Goal: Task Accomplishment & Management: Manage account settings

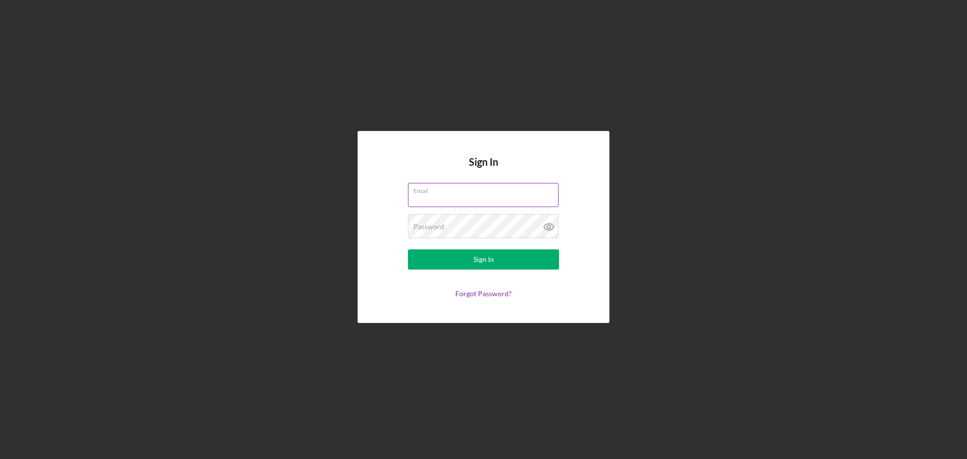
click at [487, 200] on input "Email" at bounding box center [483, 195] width 151 height 24
type input "[EMAIL_ADDRESS][DOMAIN_NAME]"
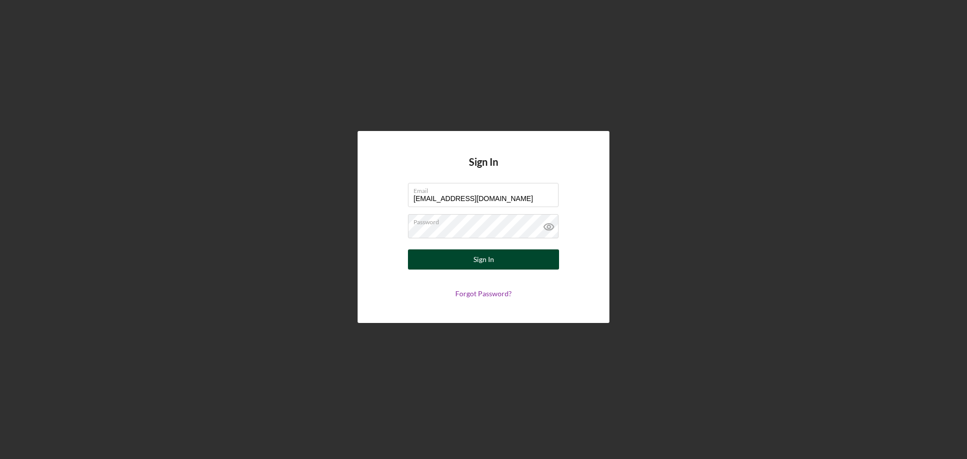
click at [480, 256] on div "Sign In" at bounding box center [483, 259] width 21 height 20
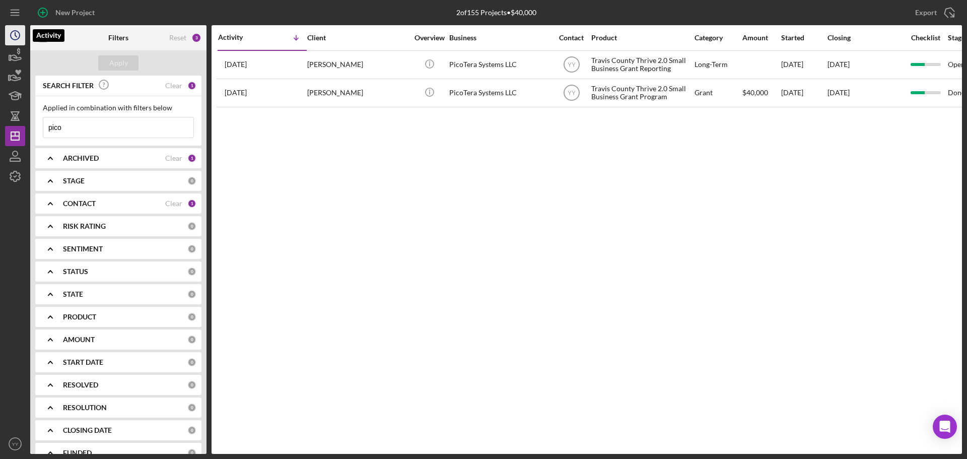
click at [13, 34] on icon "Icon/History" at bounding box center [15, 35] width 25 height 25
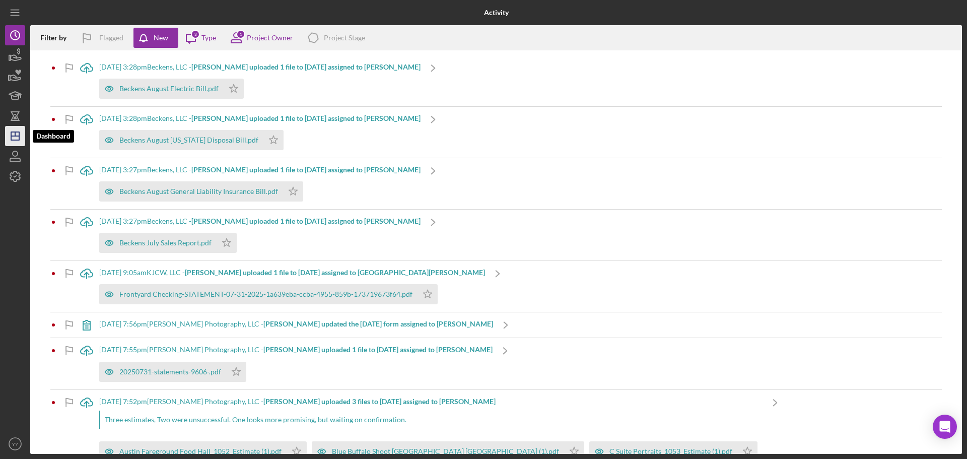
click at [17, 135] on icon "Icon/Dashboard" at bounding box center [15, 135] width 25 height 25
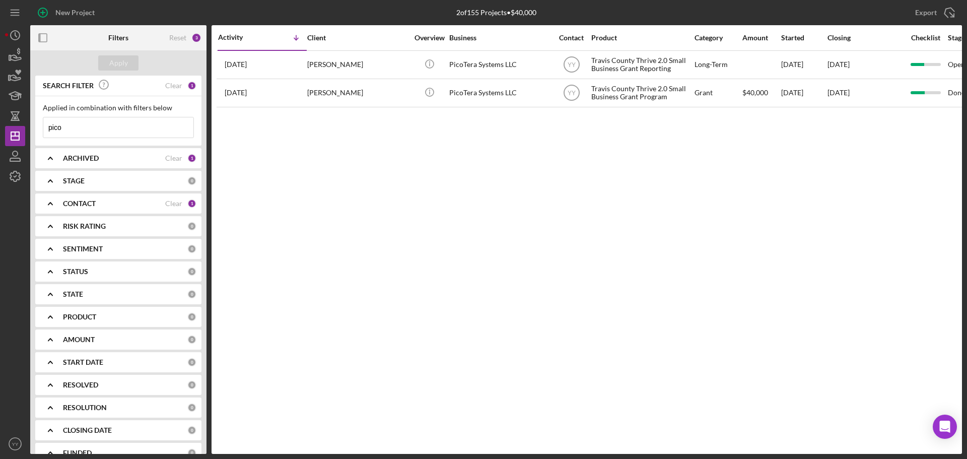
drag, startPoint x: 152, startPoint y: 132, endPoint x: 136, endPoint y: 130, distance: 16.2
click at [136, 130] on input "pico" at bounding box center [118, 127] width 150 height 20
drag, startPoint x: 130, startPoint y: 130, endPoint x: 12, endPoint y: 122, distance: 119.1
click at [12, 122] on div "New Project 2 of 155 Projects • $40,000 pico Export Icon/Export Filters Reset 3…" at bounding box center [483, 227] width 957 height 454
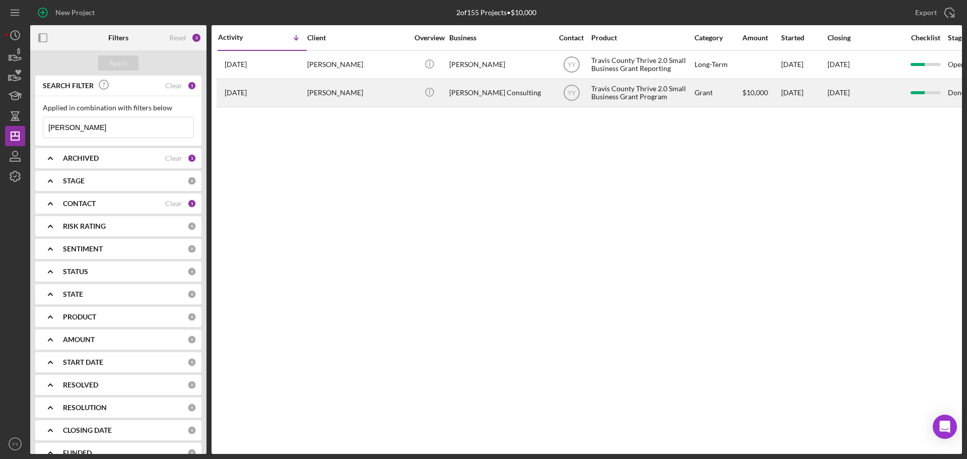
type input "[PERSON_NAME]"
click at [485, 90] on div "[PERSON_NAME] Consulting" at bounding box center [499, 93] width 101 height 27
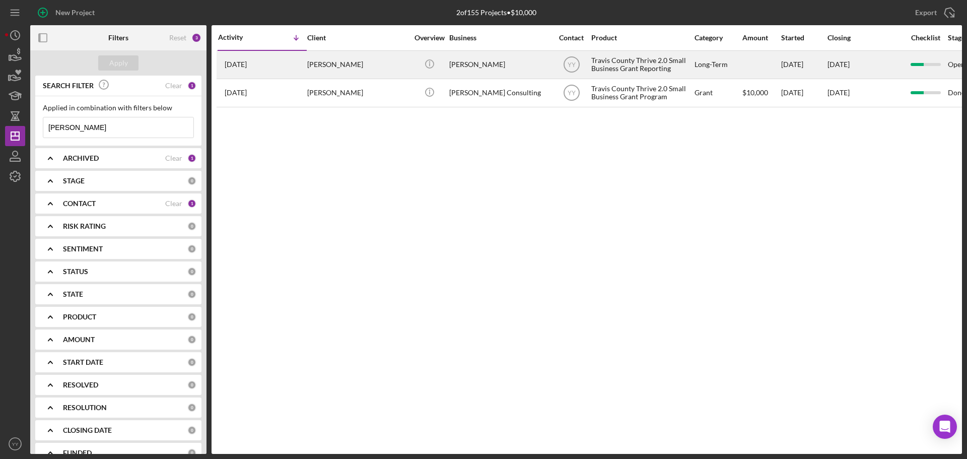
click at [417, 60] on div "Icon/Info" at bounding box center [429, 64] width 38 height 27
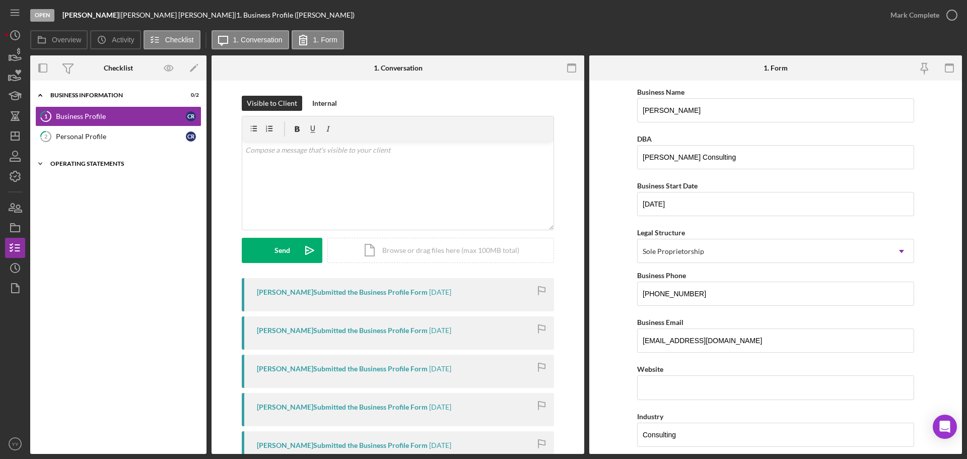
click at [71, 163] on div "Operating Statements" at bounding box center [122, 164] width 144 height 6
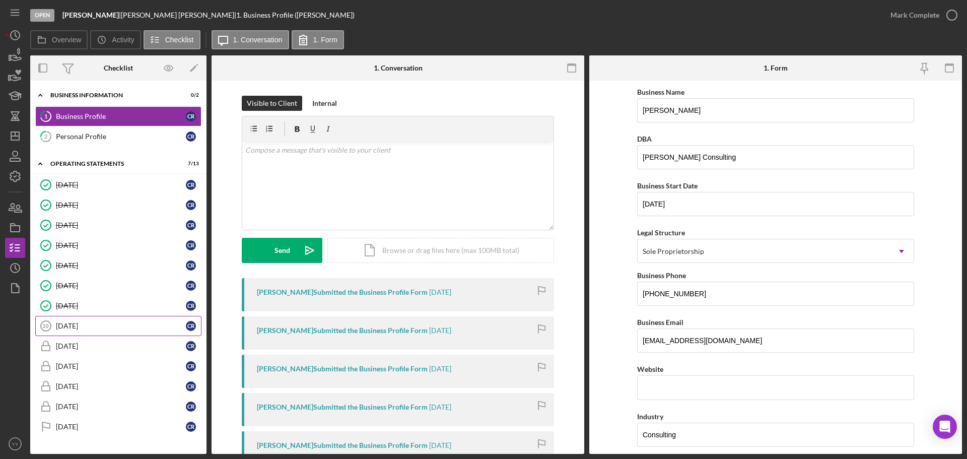
click at [79, 324] on div "[DATE]" at bounding box center [121, 326] width 130 height 8
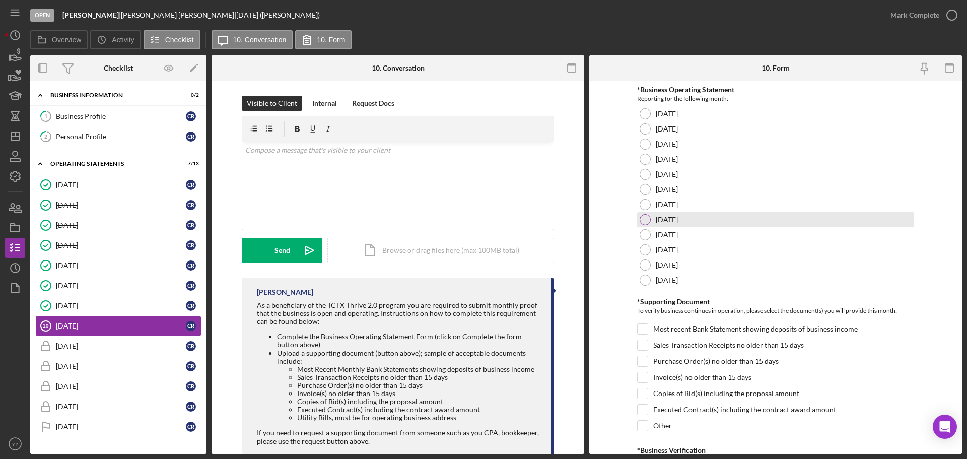
click at [656, 220] on label "[DATE]" at bounding box center [667, 220] width 22 height 8
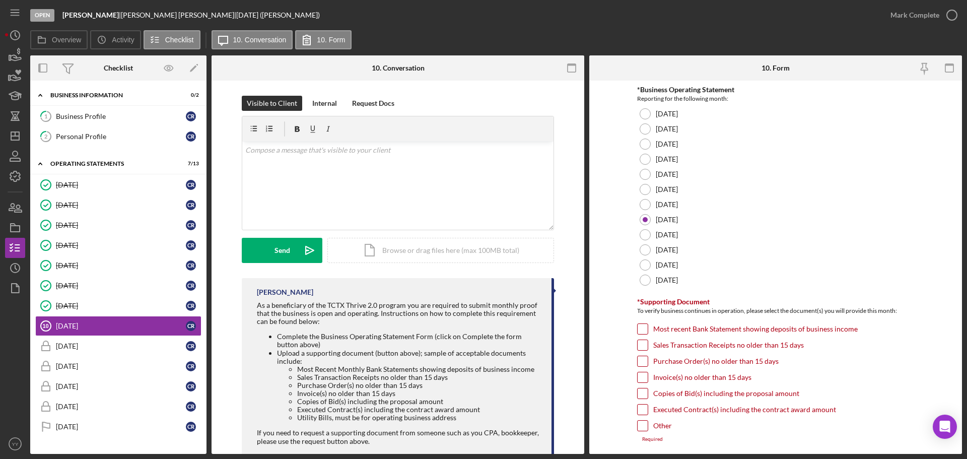
click at [710, 330] on label "Most recent Bank Statement showing deposits of business income" at bounding box center [755, 329] width 204 height 10
click at [648, 330] on input "Most recent Bank Statement showing deposits of business income" at bounding box center [642, 329] width 10 height 10
checkbox input "true"
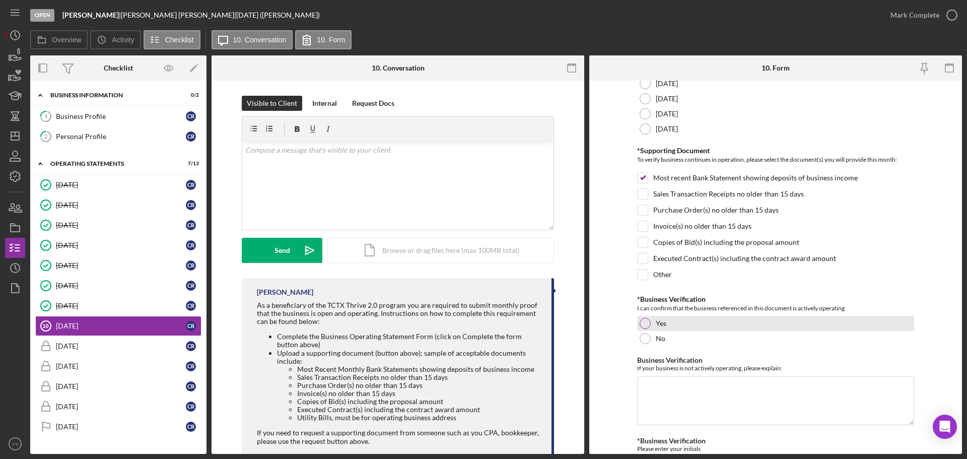
click at [684, 318] on div "Yes" at bounding box center [775, 323] width 277 height 15
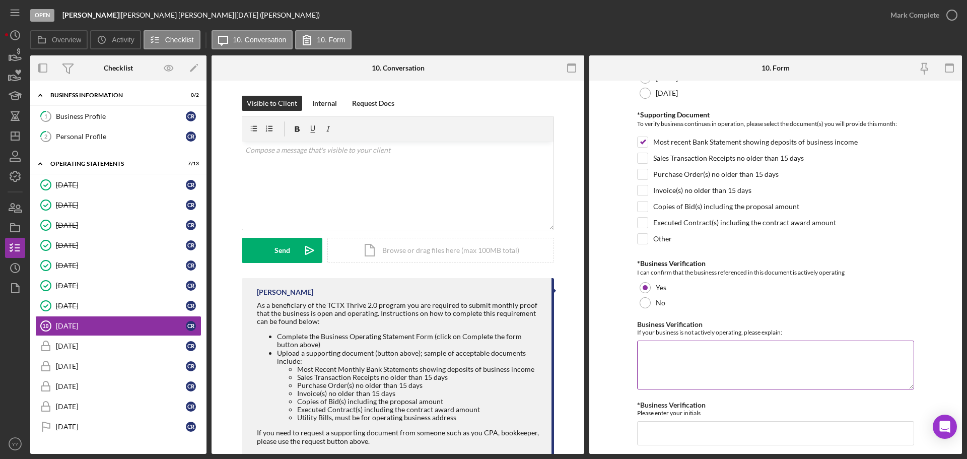
scroll to position [215, 0]
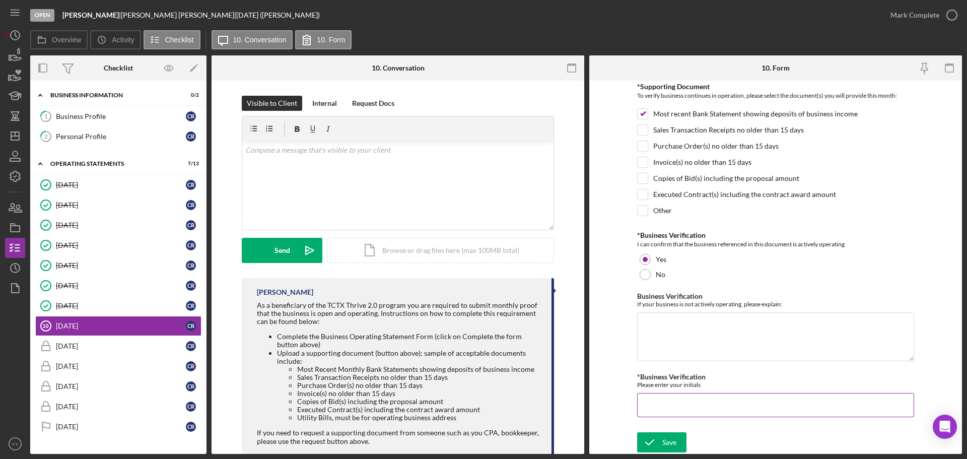
click at [683, 408] on input "*Business Verification" at bounding box center [775, 405] width 277 height 24
type input "CB"
click at [662, 436] on div "Save" at bounding box center [669, 442] width 14 height 20
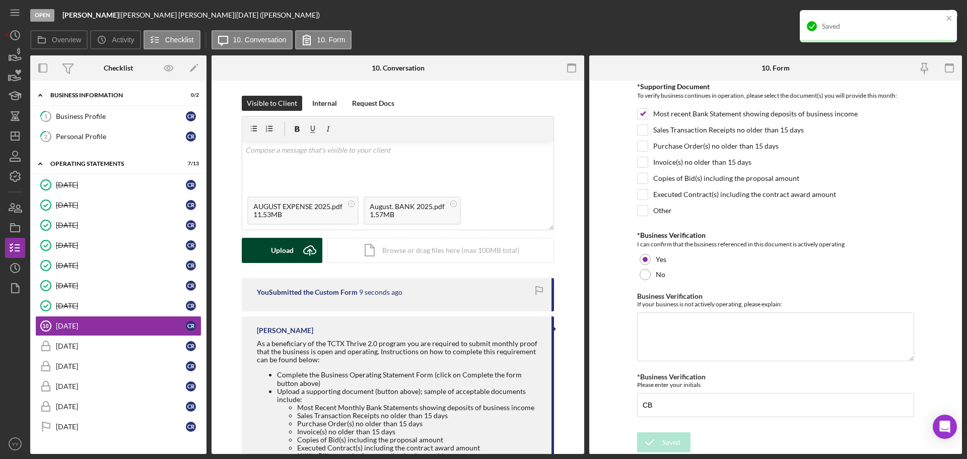
click at [294, 258] on button "Upload Icon/Upload" at bounding box center [282, 250] width 81 height 25
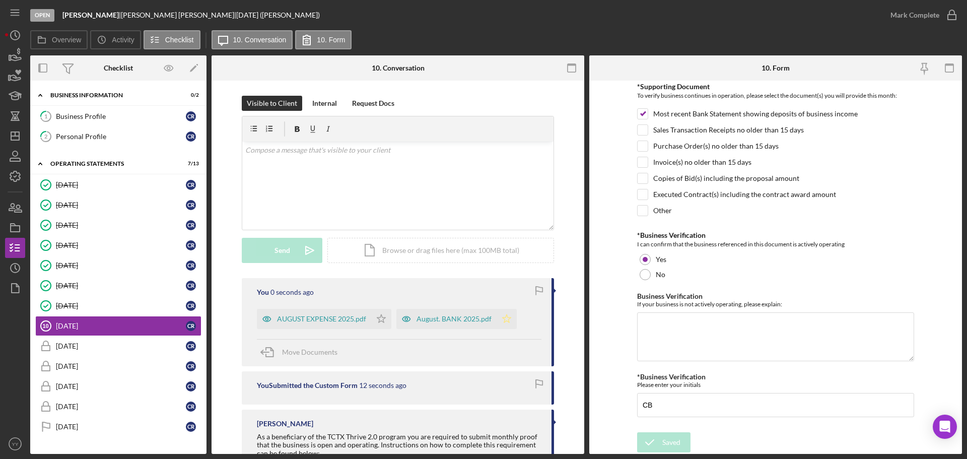
click at [505, 318] on icon "Icon/Star" at bounding box center [506, 319] width 20 height 20
click at [380, 320] on icon "Icon/Star" at bounding box center [381, 319] width 20 height 20
click at [914, 12] on div "Mark Complete" at bounding box center [914, 15] width 49 height 20
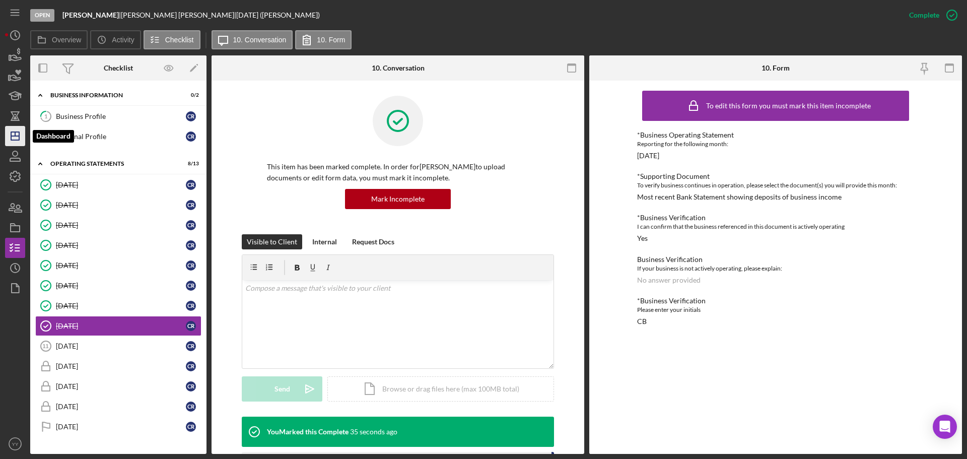
click at [20, 127] on icon "Icon/Dashboard" at bounding box center [15, 135] width 25 height 25
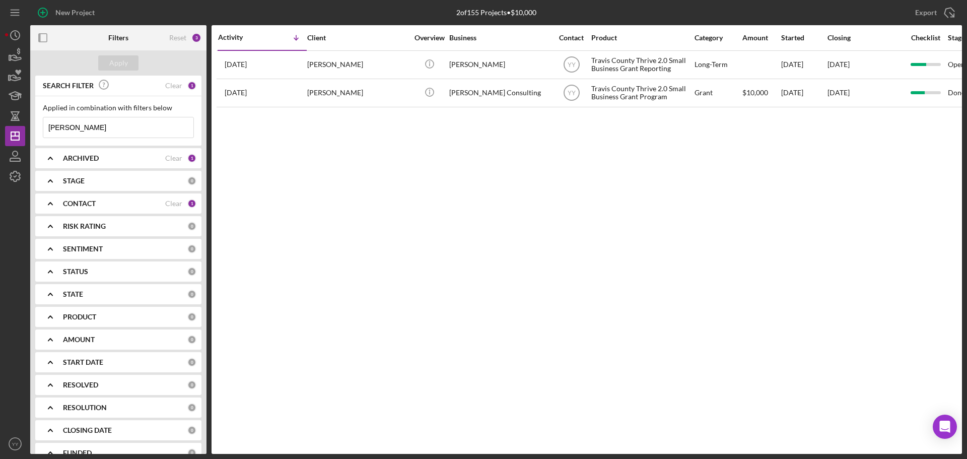
drag, startPoint x: 102, startPoint y: 127, endPoint x: -13, endPoint y: 130, distance: 114.9
click at [0, 130] on html "New Project 2 of 155 Projects • $10,000 [PERSON_NAME] Export Icon/Export Filter…" at bounding box center [483, 229] width 967 height 459
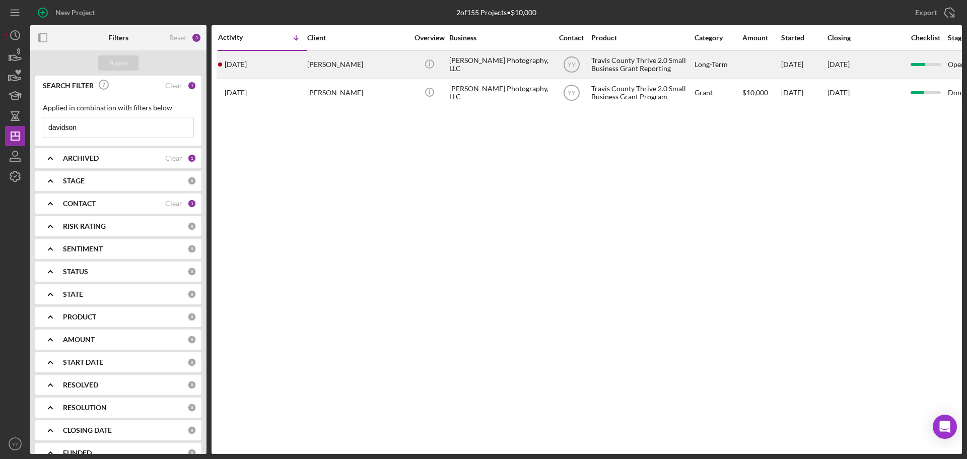
type input "davidson"
click at [794, 63] on div "[DATE]" at bounding box center [803, 64] width 45 height 27
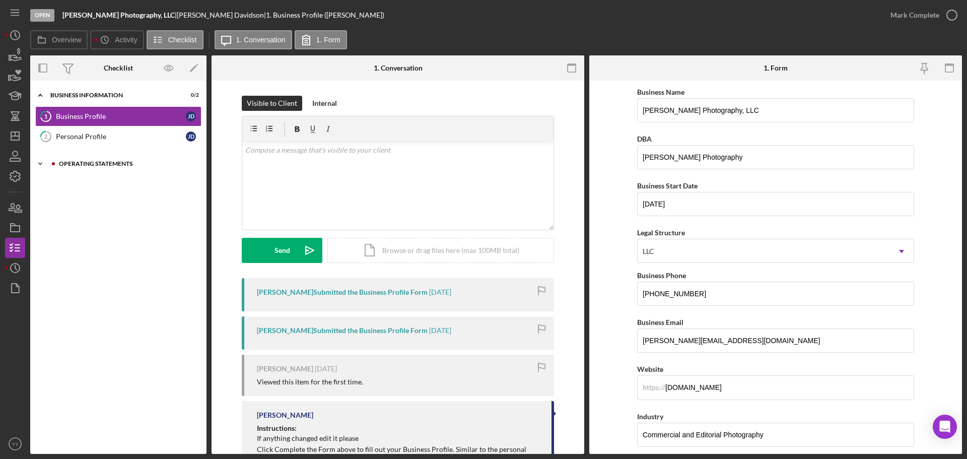
click at [82, 168] on div "Icon/Expander Operating Statements 7 / 13" at bounding box center [118, 164] width 176 height 20
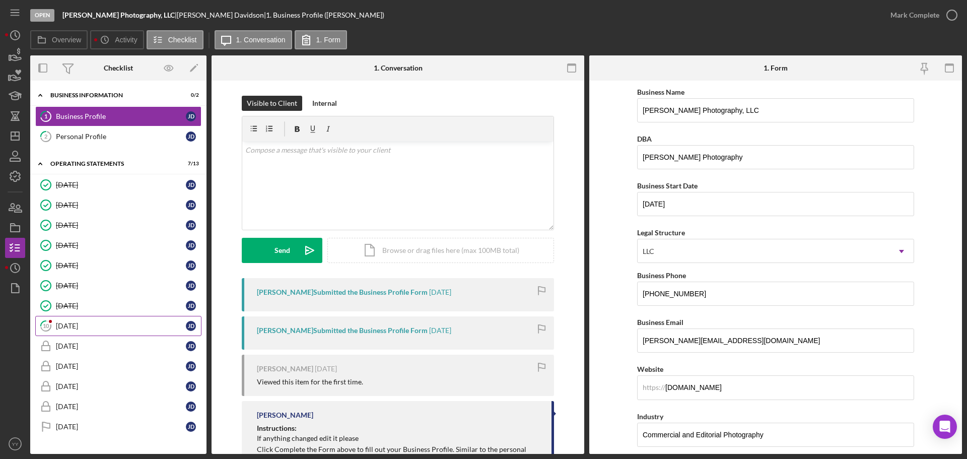
click at [70, 322] on div "[DATE]" at bounding box center [121, 326] width 130 height 8
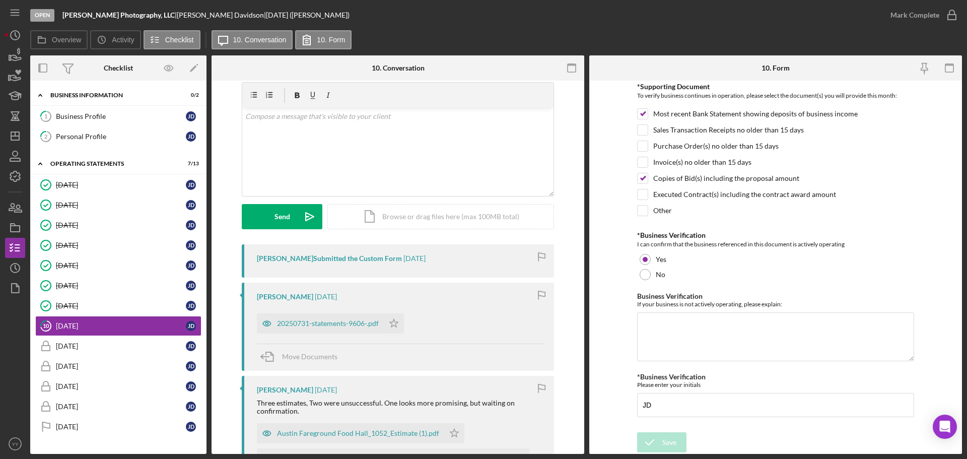
scroll to position [50, 0]
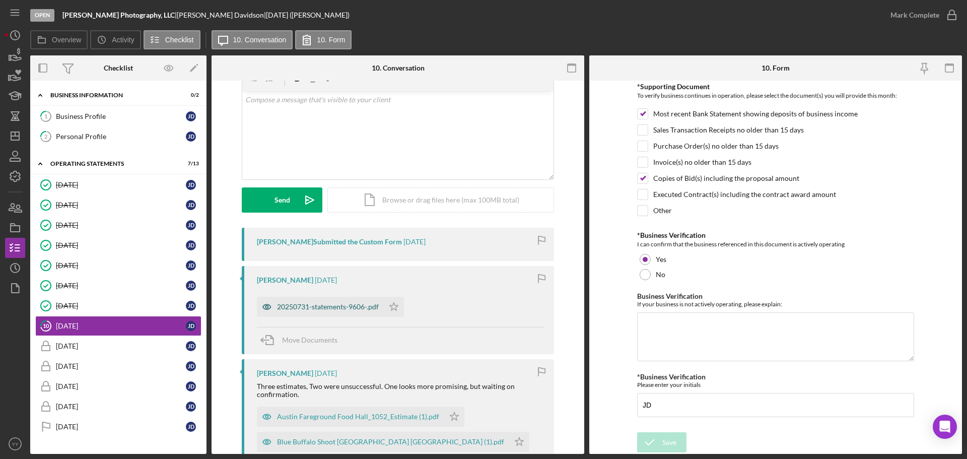
click at [348, 307] on div "20250731-statements-9606-.pdf" at bounding box center [328, 307] width 102 height 8
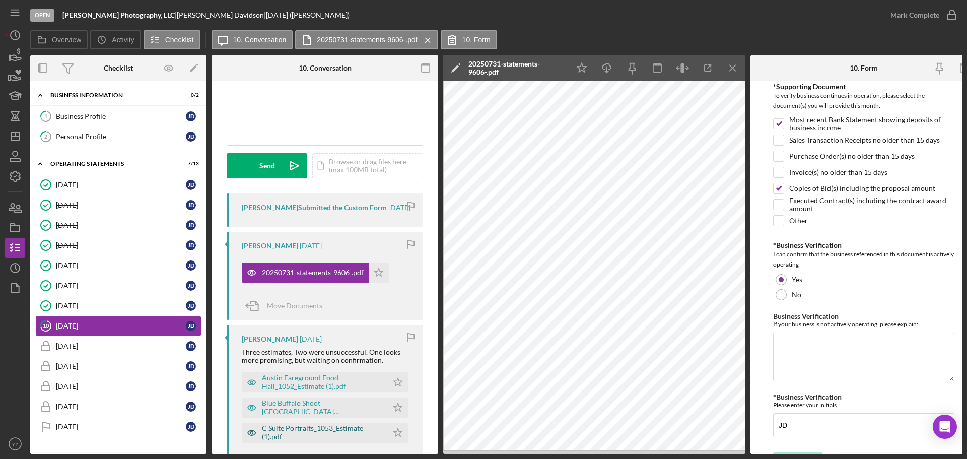
scroll to position [151, 0]
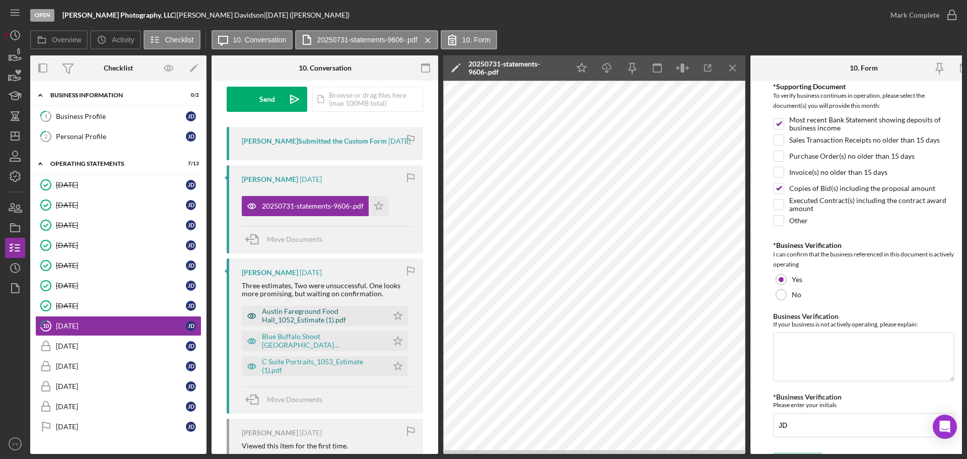
click at [302, 323] on div "Austin Fareground Food Hall_1052_Estimate (1).pdf" at bounding box center [322, 315] width 121 height 16
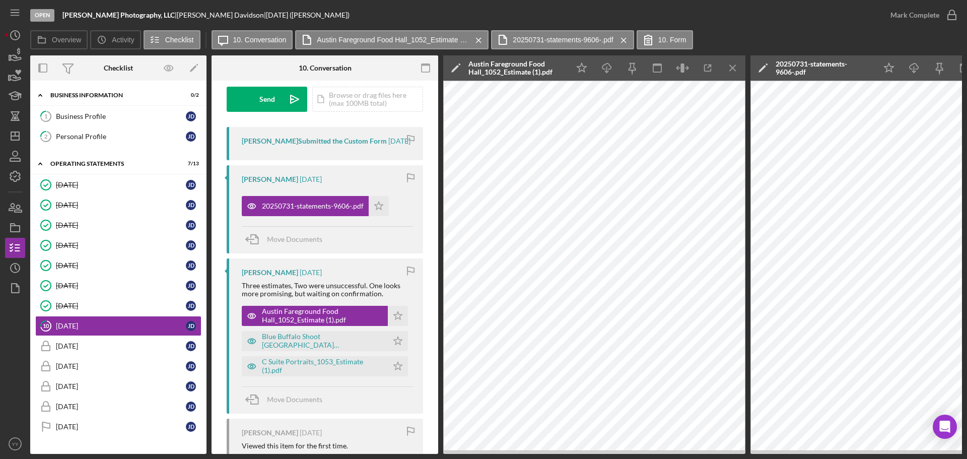
click at [300, 362] on div "C Suite Portraits_1053_Estimate (1).pdf Icon/Star" at bounding box center [327, 363] width 171 height 25
click at [299, 348] on div "Blue Buffalo Shoot [GEOGRAPHIC_DATA] [GEOGRAPHIC_DATA] (1).pdf" at bounding box center [322, 340] width 121 height 16
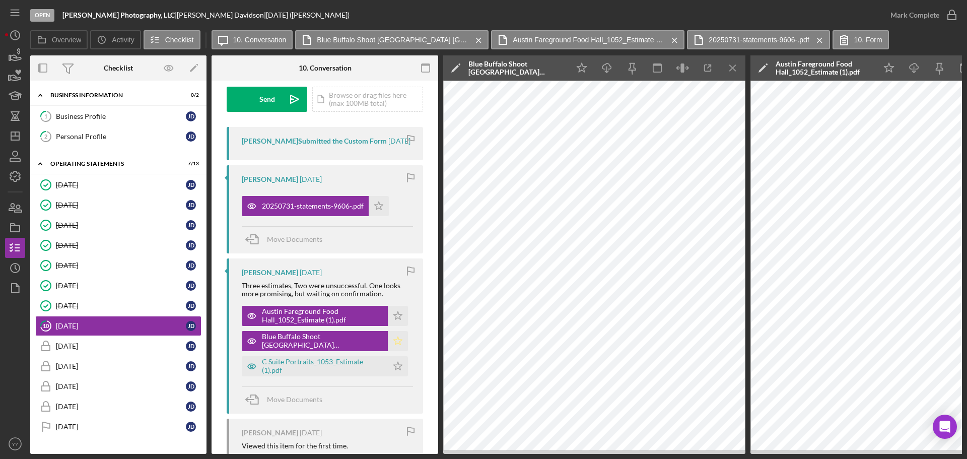
click at [394, 343] on icon "Icon/Star" at bounding box center [398, 341] width 20 height 20
click at [296, 210] on div "20250731-statements-9606-.pdf" at bounding box center [313, 206] width 102 height 8
click at [292, 208] on div "20250731-statements-9606-.pdf" at bounding box center [305, 206] width 127 height 20
click at [298, 371] on div "C Suite Portraits_1053_Estimate (1).pdf" at bounding box center [322, 366] width 121 height 16
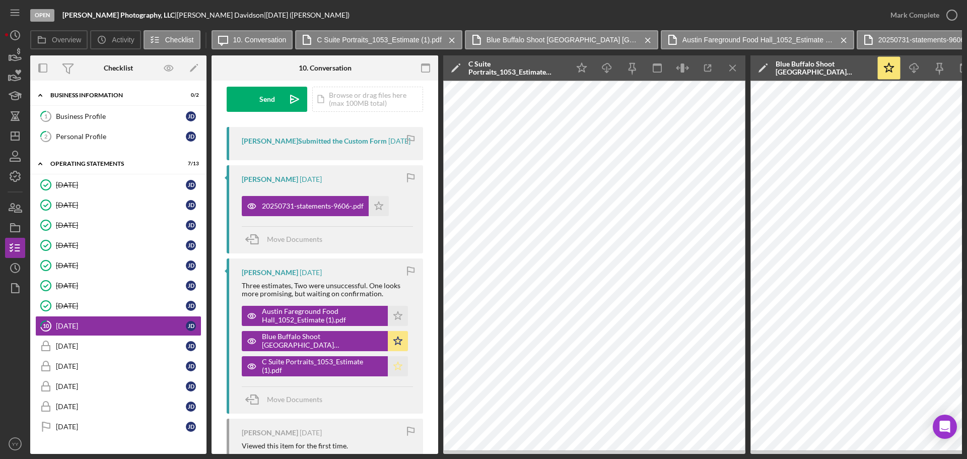
click at [393, 373] on icon "Icon/Star" at bounding box center [398, 366] width 20 height 20
click at [733, 72] on icon "Icon/Menu Close" at bounding box center [733, 68] width 23 height 23
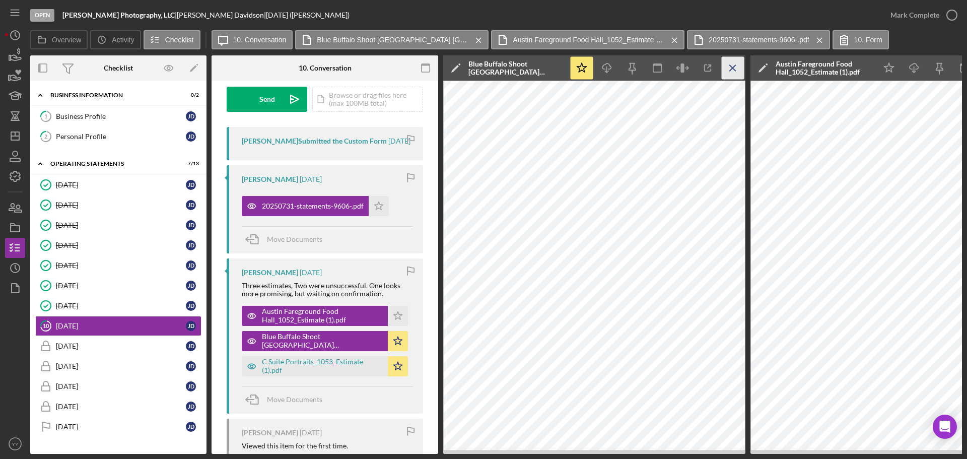
click at [733, 70] on icon "Icon/Menu Close" at bounding box center [733, 68] width 23 height 23
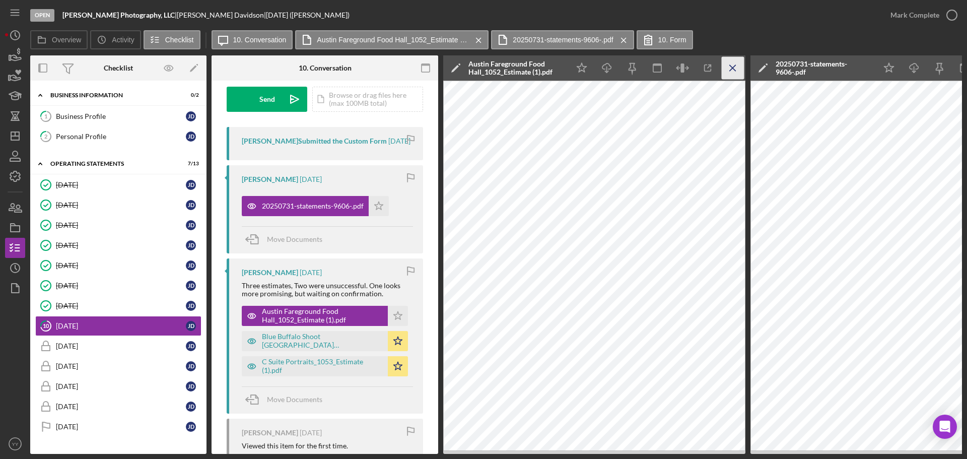
click at [732, 70] on icon "Icon/Menu Close" at bounding box center [733, 68] width 23 height 23
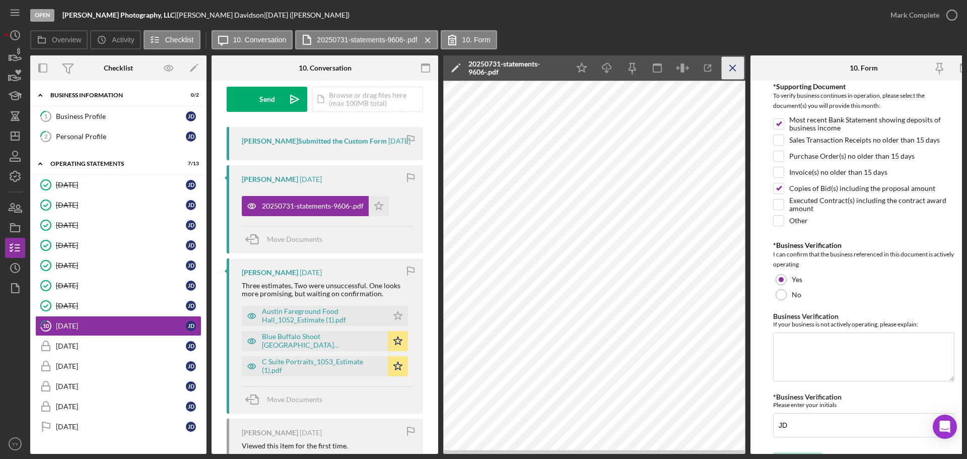
click at [729, 68] on icon "Icon/Menu Close" at bounding box center [733, 68] width 23 height 23
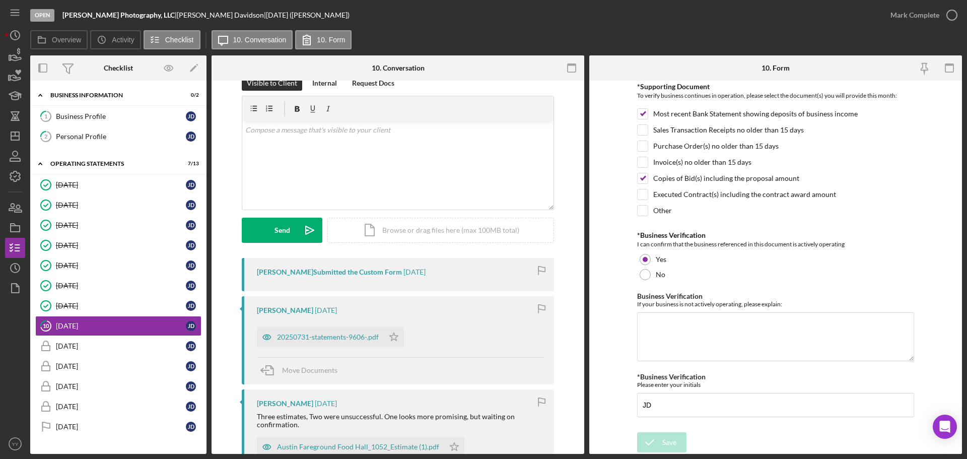
scroll to position [0, 0]
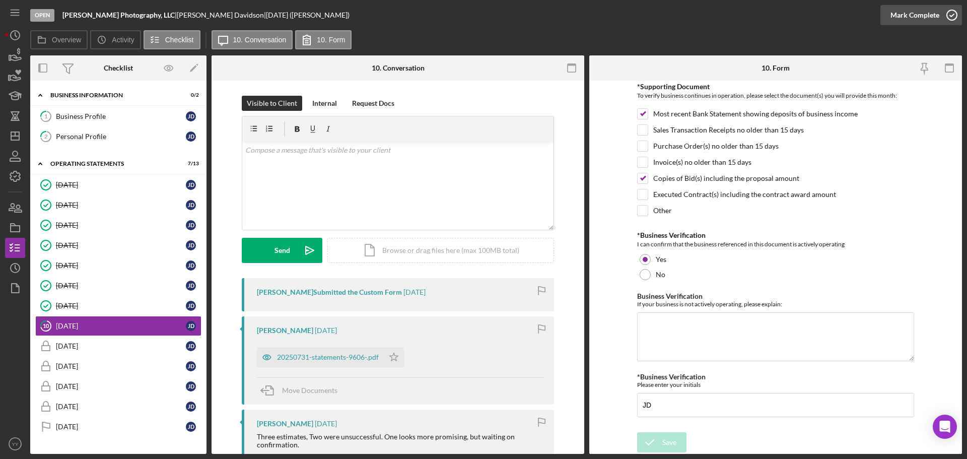
click at [902, 16] on div "Mark Complete" at bounding box center [914, 15] width 49 height 20
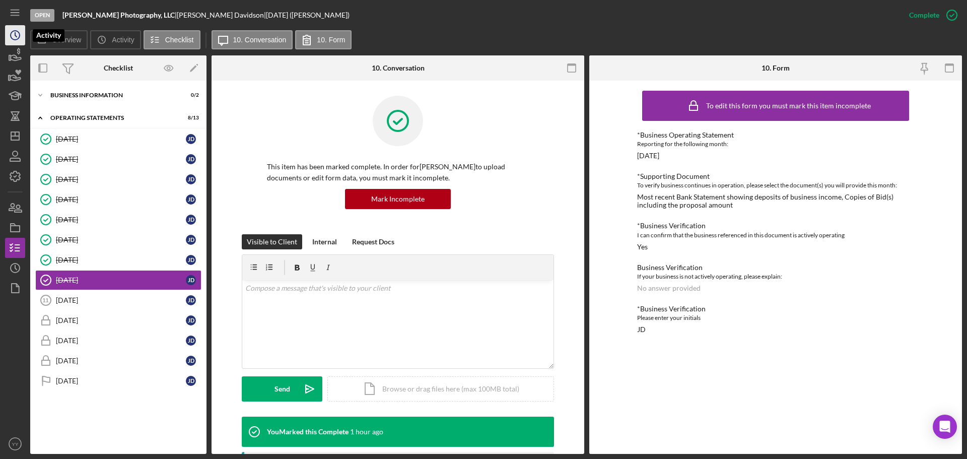
click at [17, 39] on circle "button" at bounding box center [15, 35] width 9 height 9
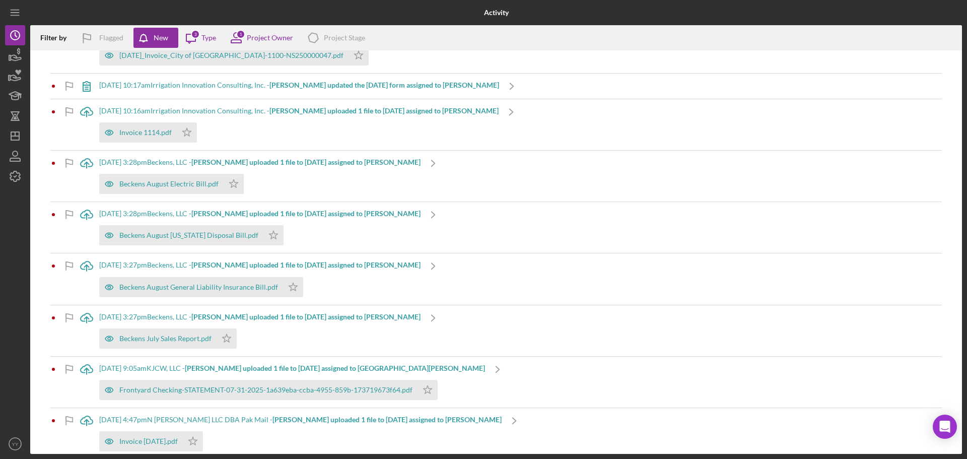
scroll to position [177, 0]
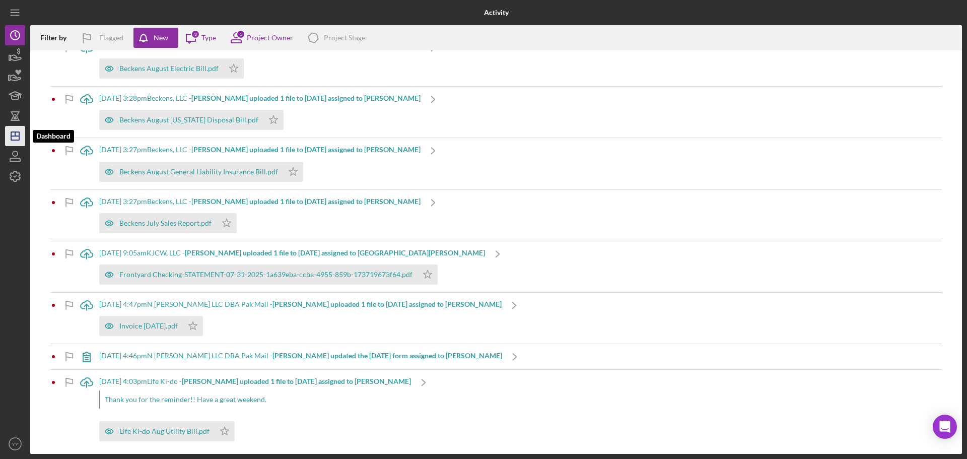
click at [21, 137] on icon "Icon/Dashboard" at bounding box center [15, 135] width 25 height 25
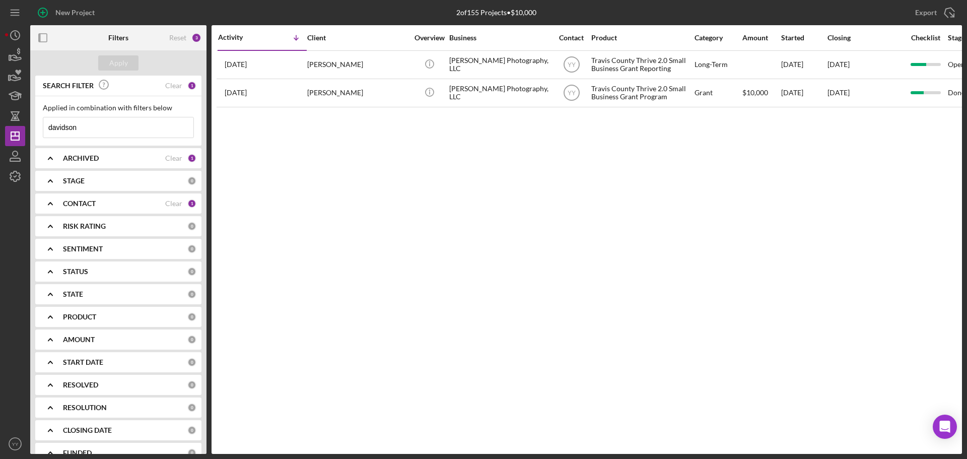
click at [105, 134] on input "davidson" at bounding box center [118, 127] width 150 height 20
drag, startPoint x: 102, startPoint y: 126, endPoint x: -70, endPoint y: 126, distance: 172.2
click at [0, 126] on html "New Project 2 of 155 Projects • $10,000 davidson Export Icon/Export Filters Res…" at bounding box center [483, 229] width 967 height 459
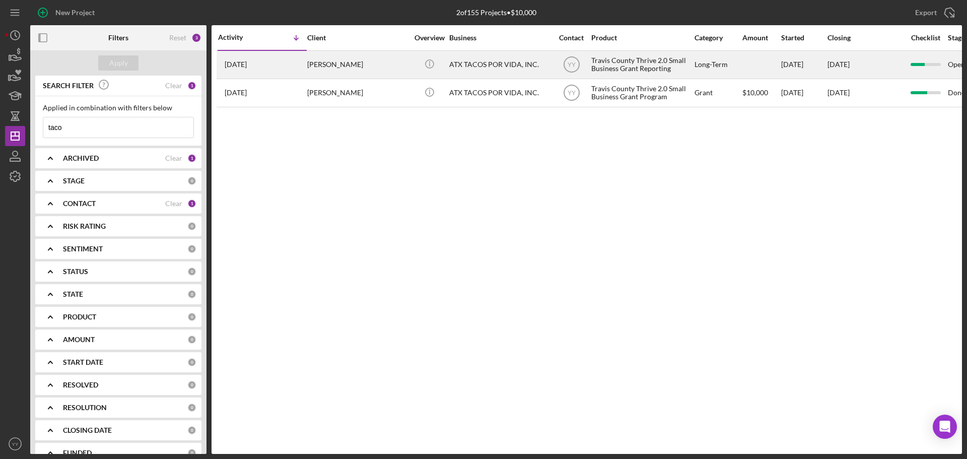
type input "taco"
click at [555, 55] on div "YY" at bounding box center [571, 64] width 38 height 25
click at [516, 64] on div "ATX TACOS POR VIDA, INC." at bounding box center [499, 64] width 101 height 27
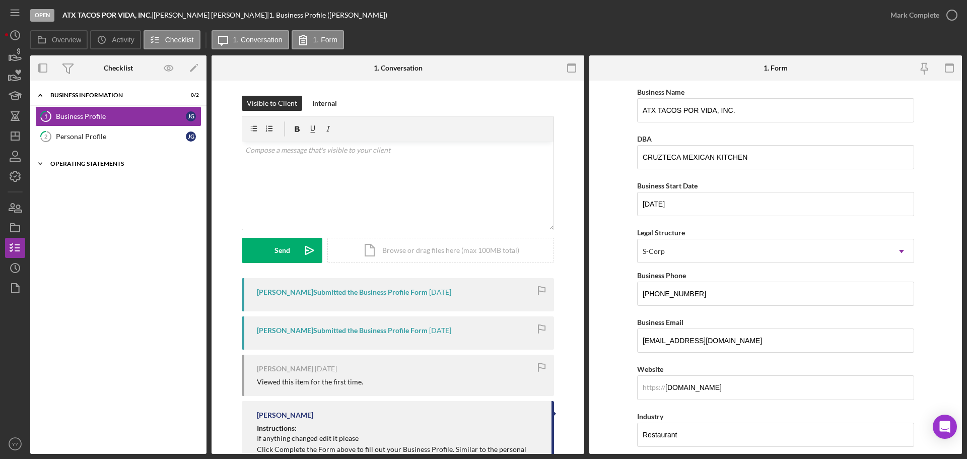
click at [103, 165] on div "Operating Statements" at bounding box center [122, 164] width 144 height 6
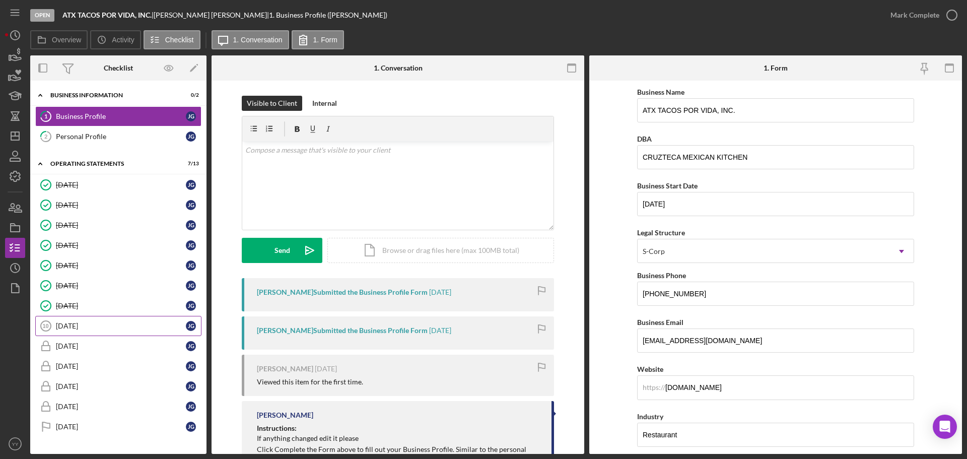
click at [87, 319] on link "[DATE] [DATE] [PERSON_NAME]" at bounding box center [118, 326] width 166 height 20
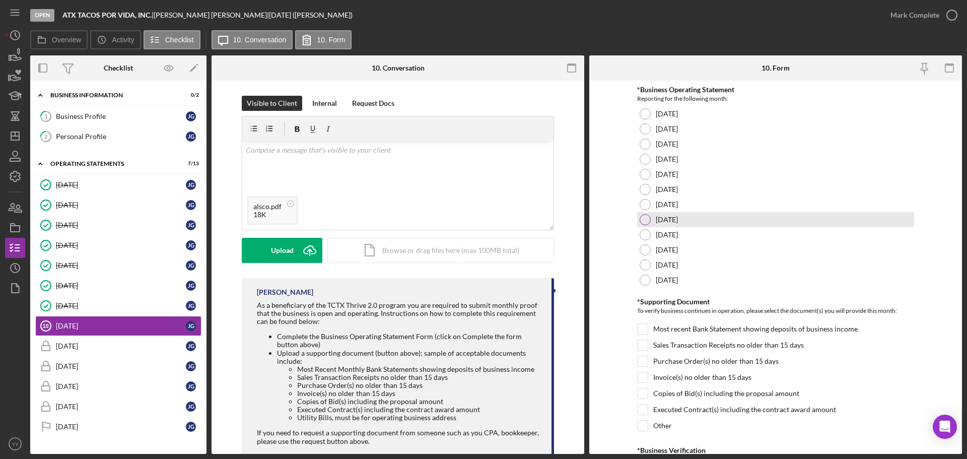
click at [642, 219] on div at bounding box center [644, 219] width 11 height 11
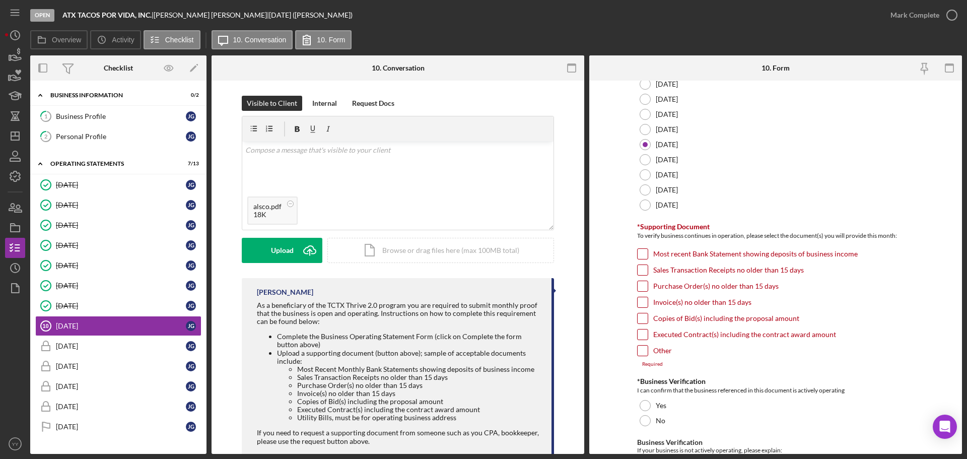
scroll to position [151, 0]
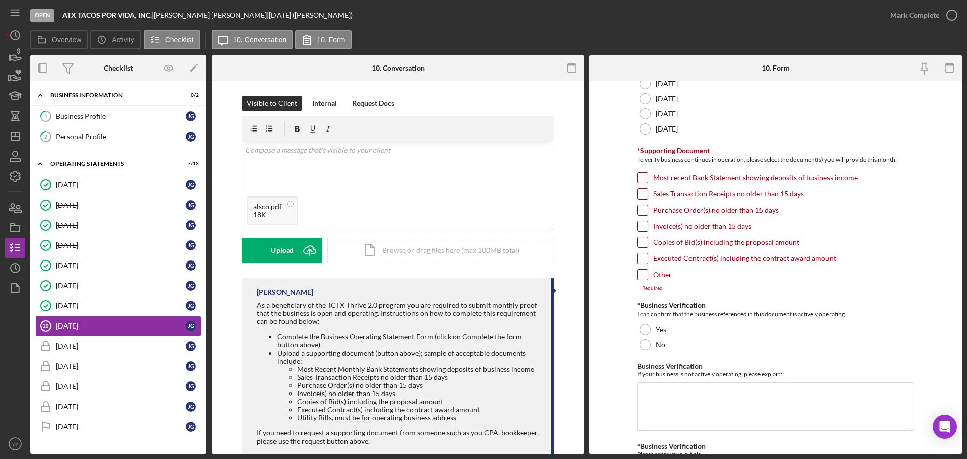
click at [637, 227] on input "Invoice(s) no older than 15 days" at bounding box center [642, 226] width 10 height 10
checkbox input "true"
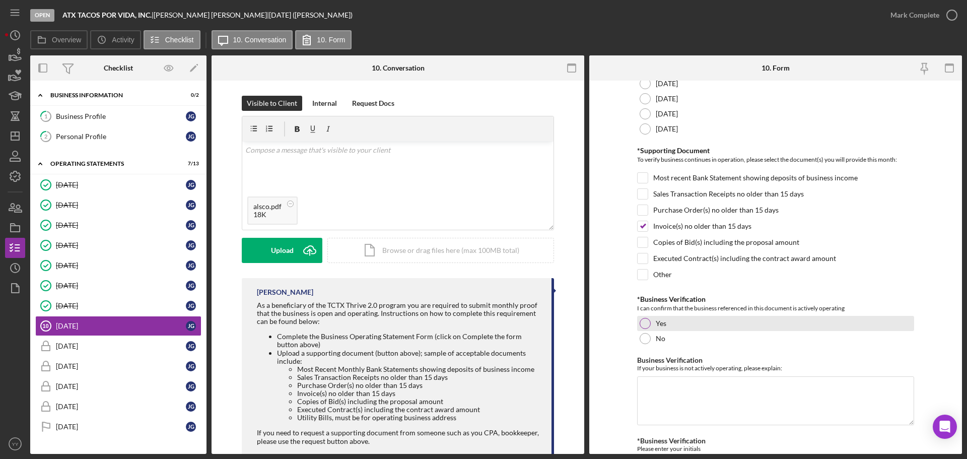
click at [647, 318] on div at bounding box center [644, 323] width 11 height 11
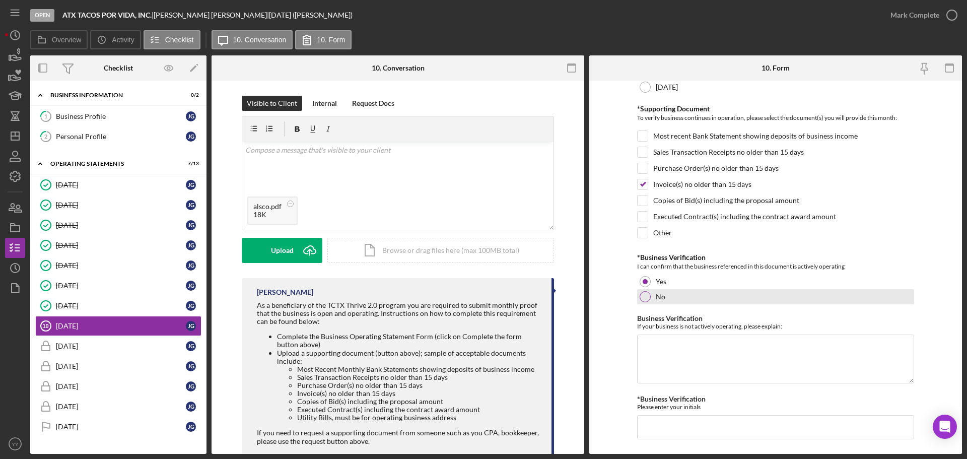
scroll to position [215, 0]
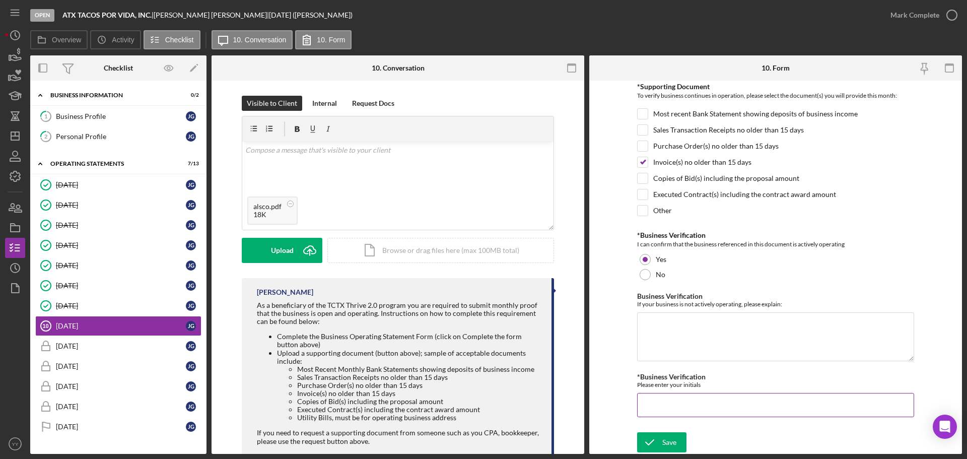
click at [674, 407] on input "*Business Verification" at bounding box center [775, 405] width 277 height 24
type input "JGW"
click at [665, 438] on div "Save" at bounding box center [669, 442] width 14 height 20
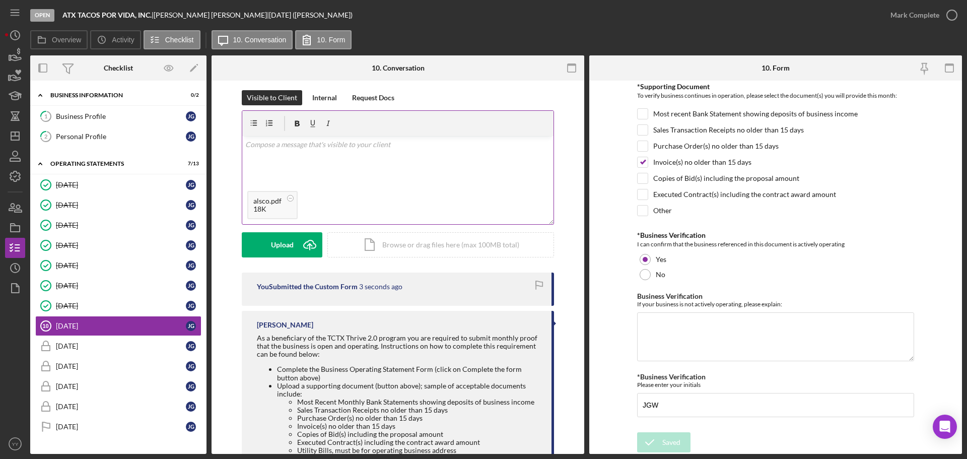
scroll to position [0, 0]
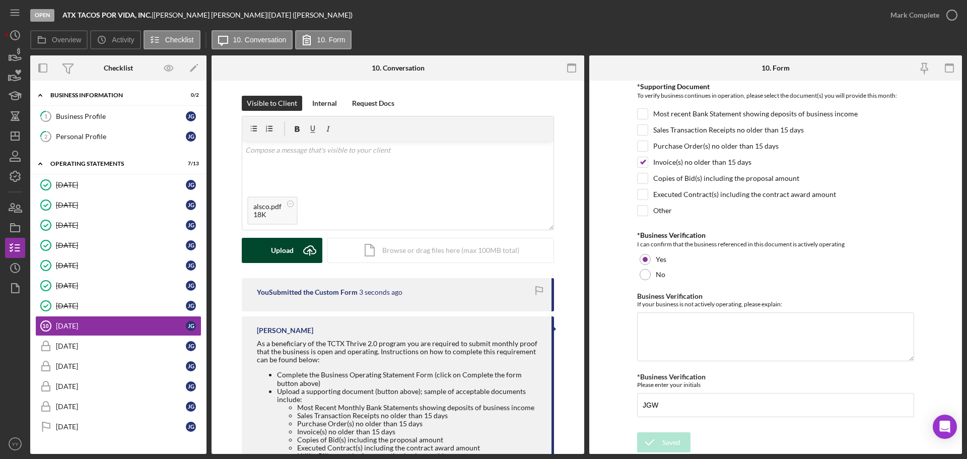
click at [299, 244] on icon "Icon/Upload" at bounding box center [309, 250] width 25 height 25
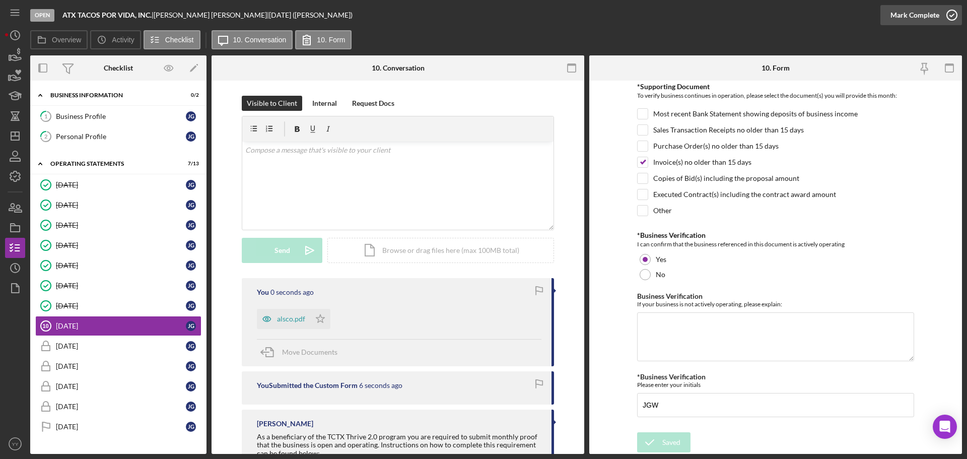
click at [911, 19] on div "Mark Complete" at bounding box center [914, 15] width 49 height 20
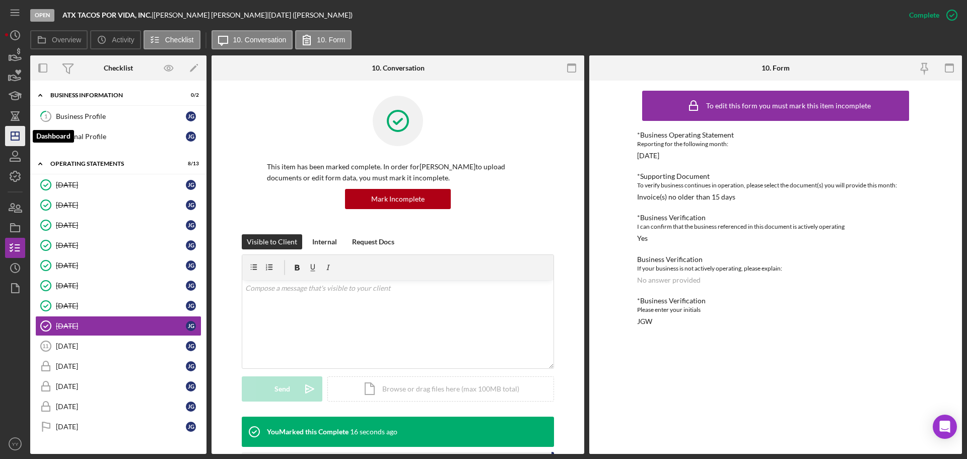
click at [18, 140] on polygon "button" at bounding box center [15, 136] width 8 height 8
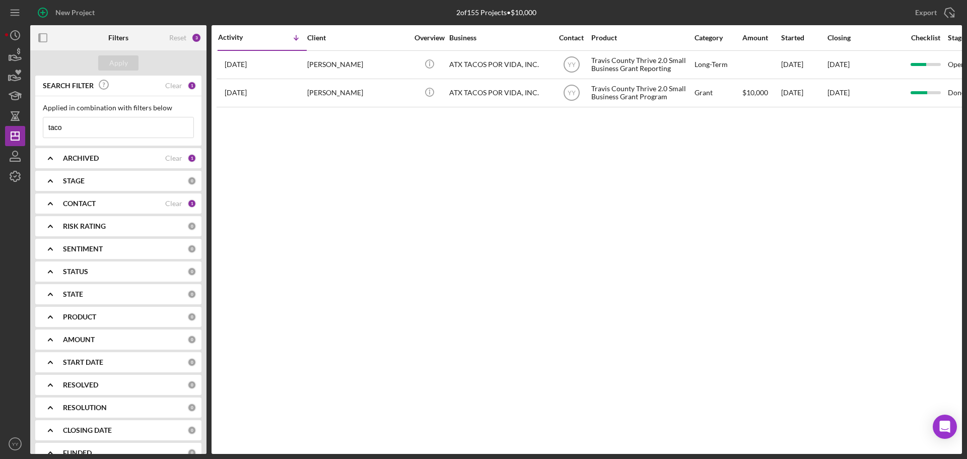
drag, startPoint x: 121, startPoint y: 125, endPoint x: -25, endPoint y: 123, distance: 145.5
click at [0, 123] on html "New Project 2 of 155 Projects • $10,000 taco Export Icon/Export Filters Reset 3…" at bounding box center [483, 229] width 967 height 459
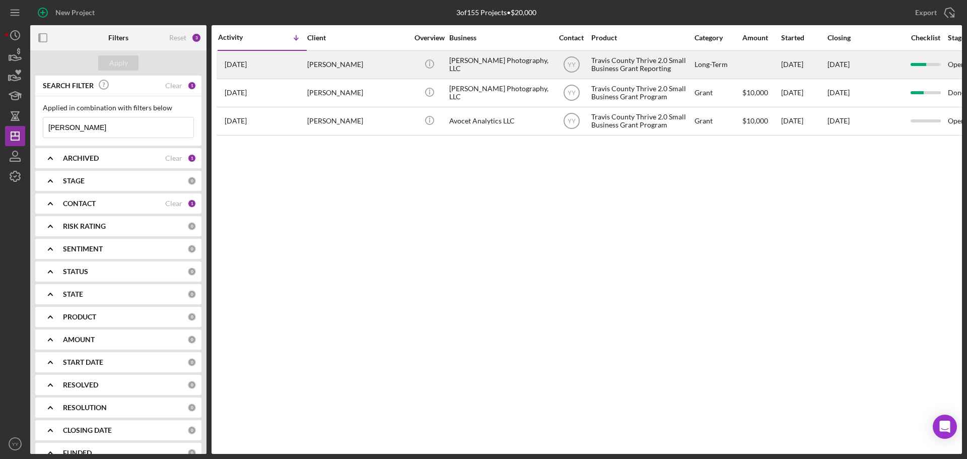
type input "[PERSON_NAME]"
click at [544, 64] on div "[PERSON_NAME] Photography, LLC" at bounding box center [499, 64] width 101 height 27
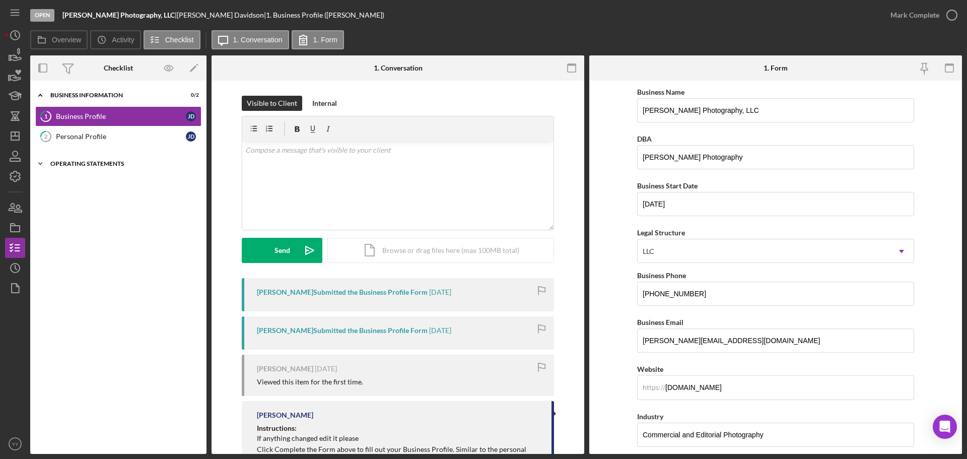
click at [91, 160] on div "Icon/Expander Operating Statements 8 / 13" at bounding box center [118, 164] width 176 height 20
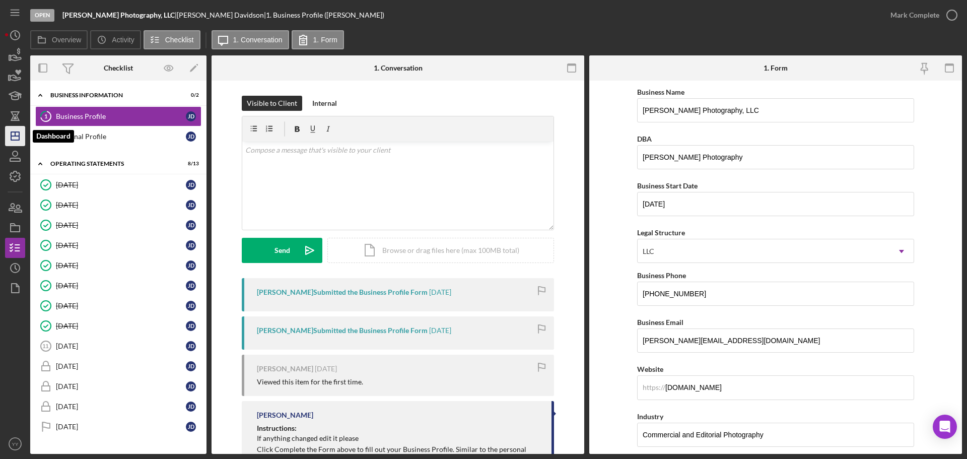
click at [17, 135] on icon "Icon/Dashboard" at bounding box center [15, 135] width 25 height 25
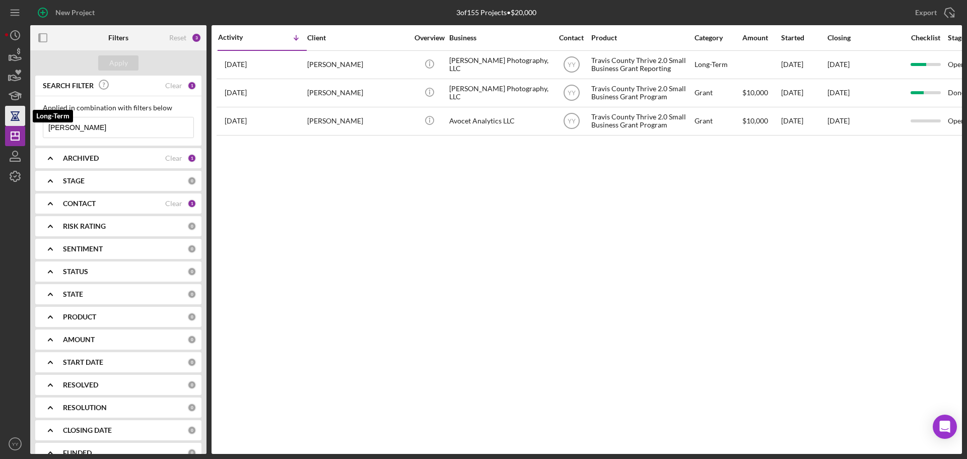
drag, startPoint x: 68, startPoint y: 133, endPoint x: 22, endPoint y: 124, distance: 47.6
click at [22, 124] on div "New Project 3 of 155 Projects • $20,000 [PERSON_NAME] Export Icon/Export Filter…" at bounding box center [483, 227] width 957 height 454
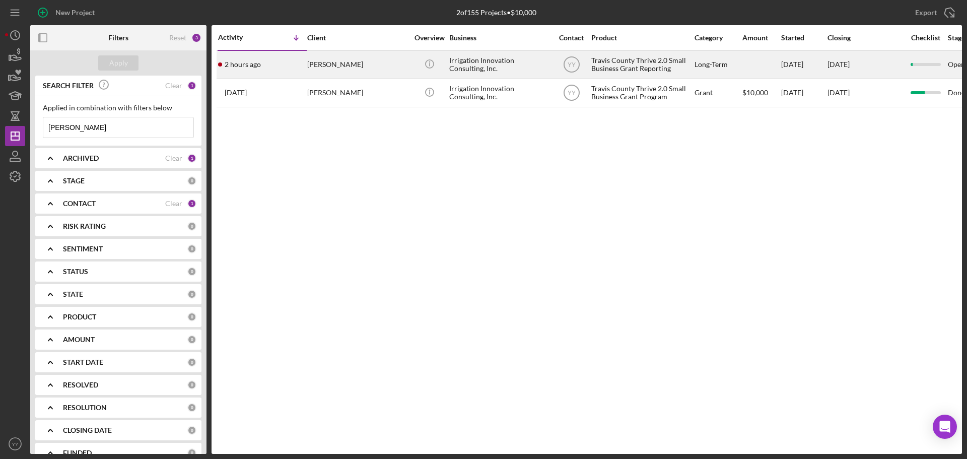
type input "[PERSON_NAME]"
click at [354, 60] on div "[PERSON_NAME]" at bounding box center [357, 64] width 101 height 27
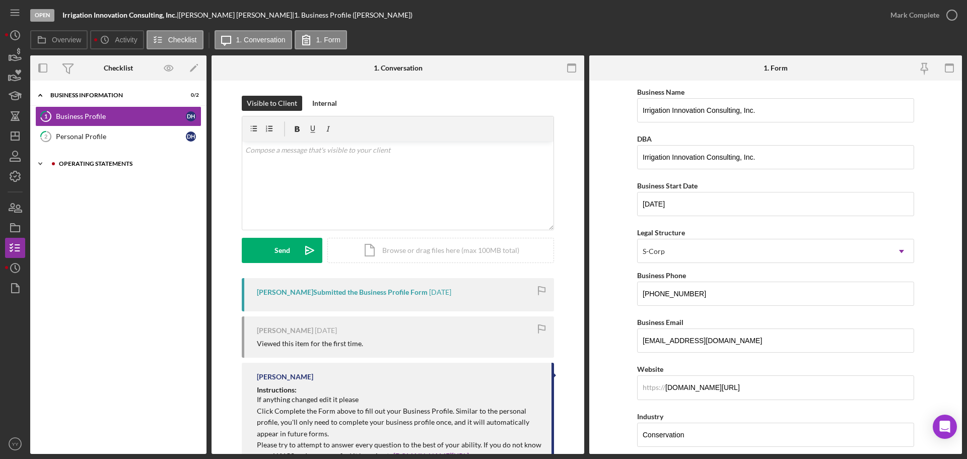
click at [70, 160] on div "Icon/Expander Operating Statements 1 / 13" at bounding box center [118, 164] width 176 height 20
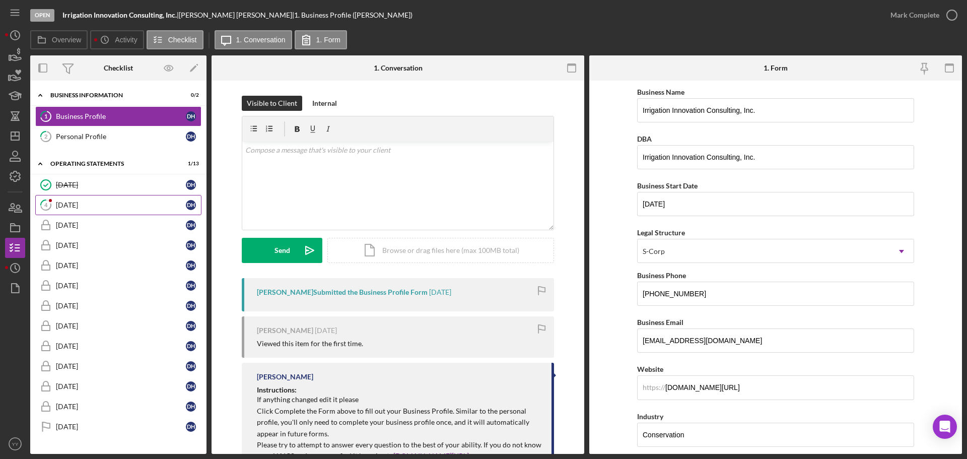
click at [90, 208] on div "[DATE]" at bounding box center [121, 205] width 130 height 8
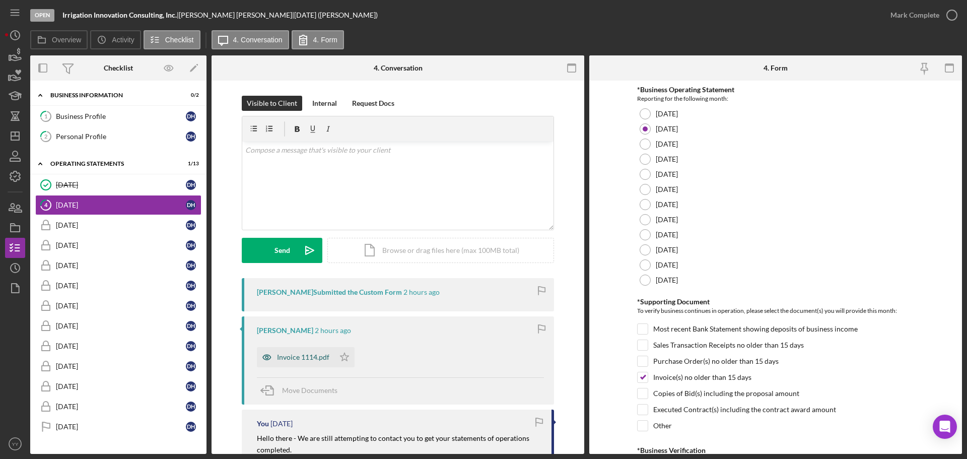
click at [282, 362] on div "Invoice 1114.pdf" at bounding box center [296, 357] width 78 height 20
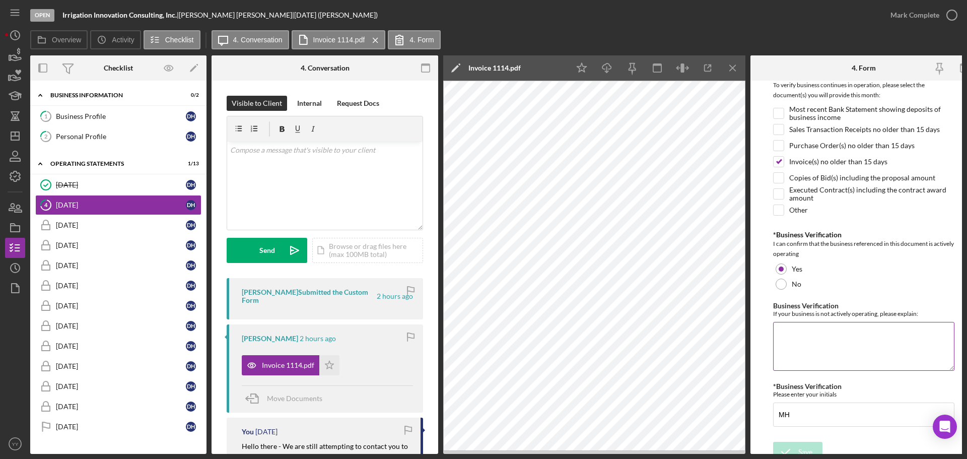
scroll to position [238, 0]
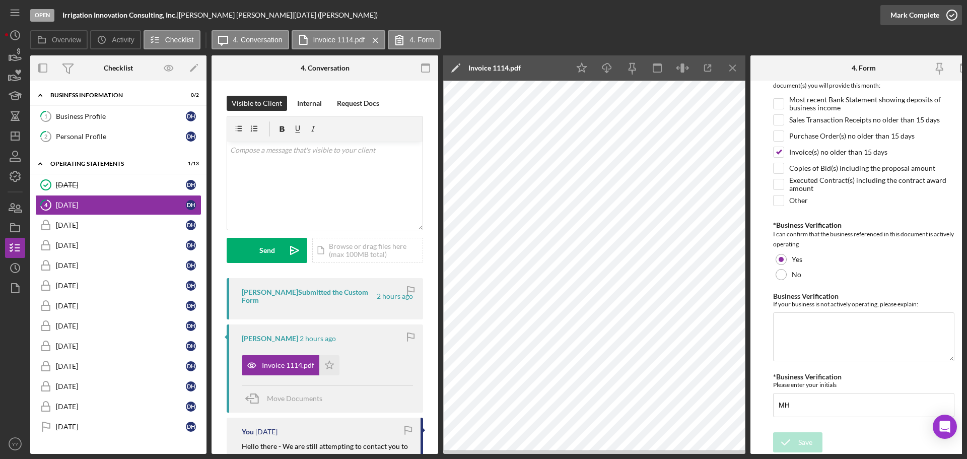
click at [937, 11] on div "Mark Complete" at bounding box center [914, 15] width 49 height 20
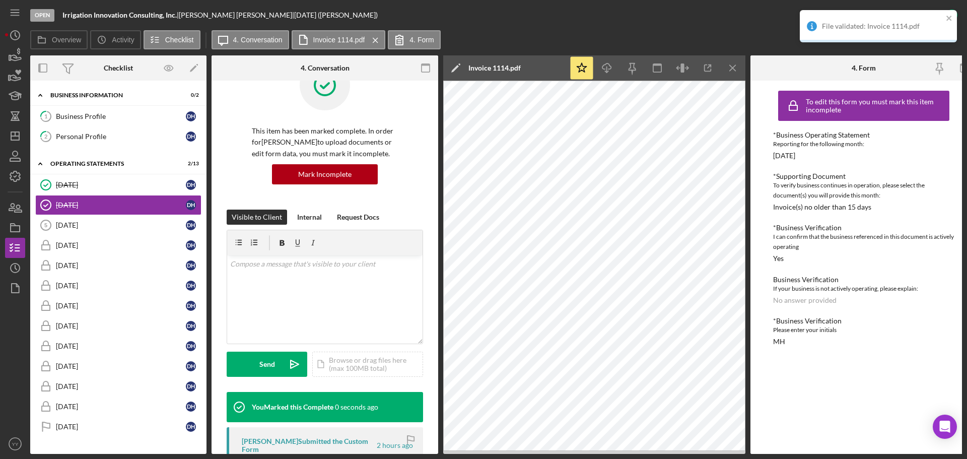
scroll to position [101, 0]
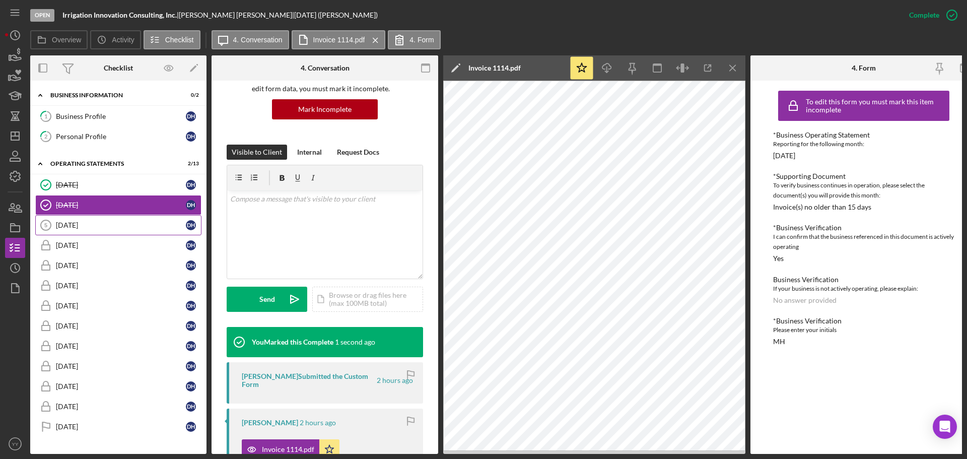
click at [97, 217] on link "[DATE] [DATE] D H" at bounding box center [118, 225] width 166 height 20
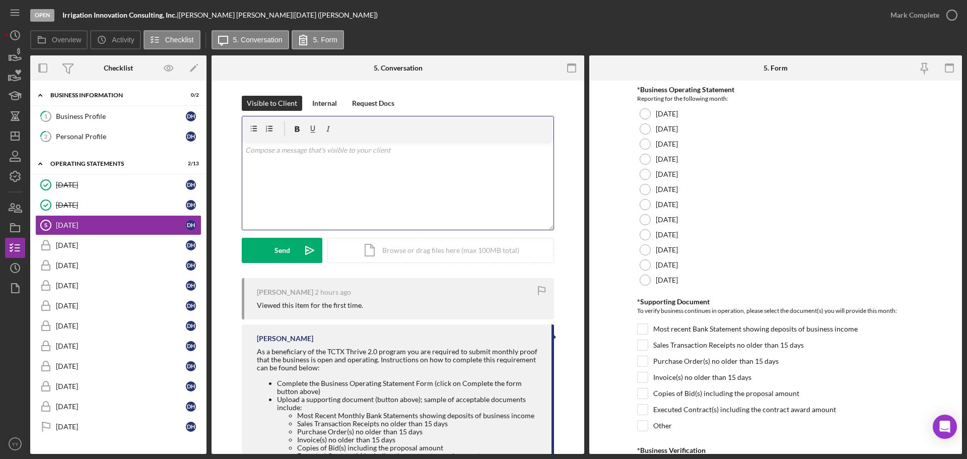
click at [308, 174] on div "v Color teal Color pink Remove color Add row above Add row below Add column bef…" at bounding box center [397, 185] width 311 height 88
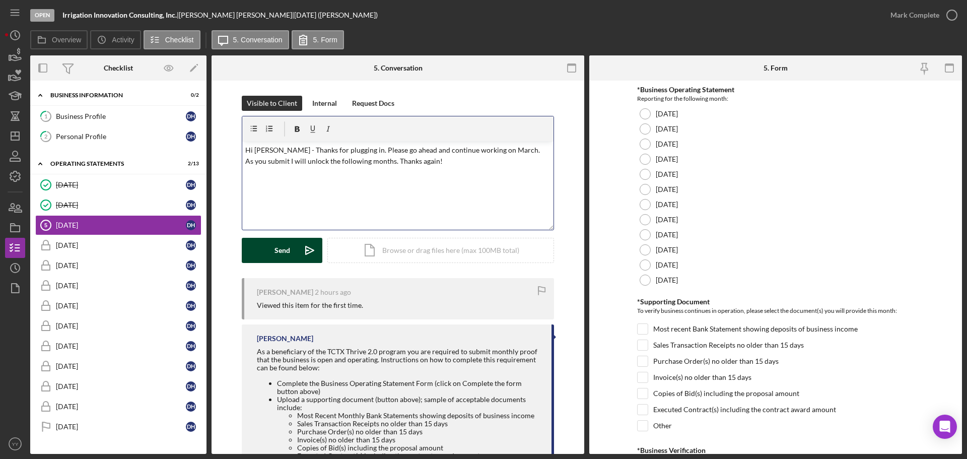
click at [280, 243] on div "Send" at bounding box center [282, 250] width 16 height 25
